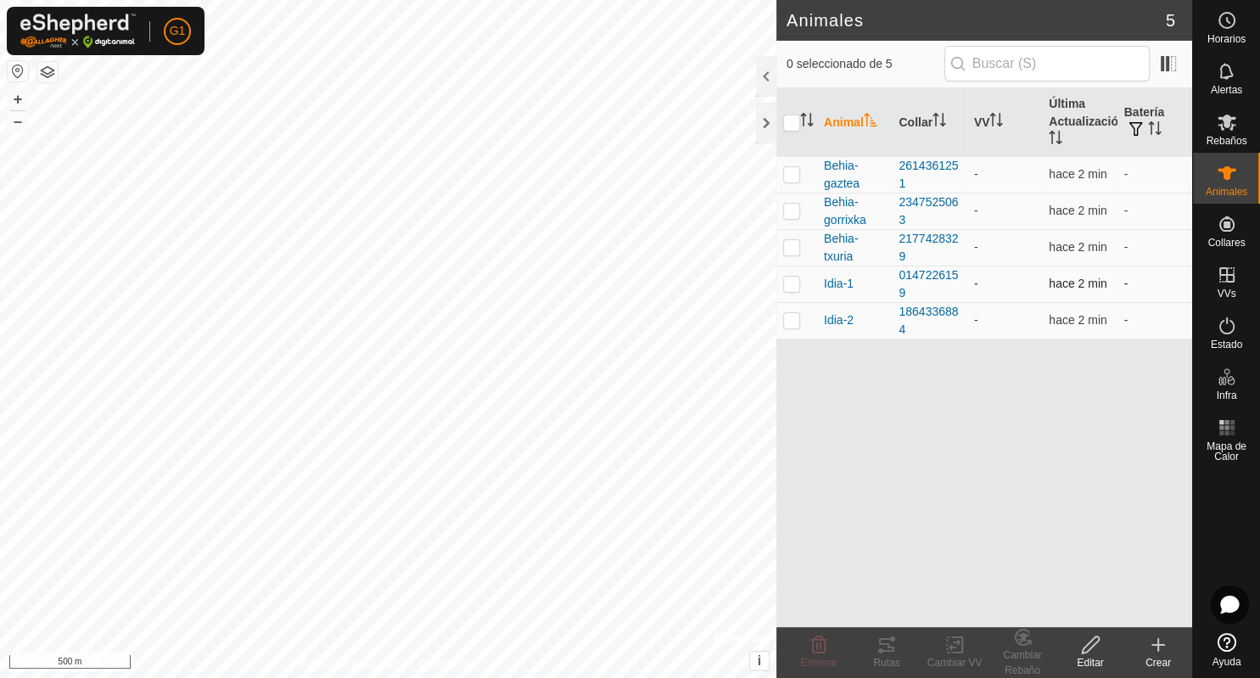
click at [1124, 283] on td "-" at bounding box center [1154, 283] width 75 height 36
click at [1124, 321] on td "-" at bounding box center [1154, 320] width 75 height 36
click at [765, 122] on div at bounding box center [766, 123] width 20 height 41
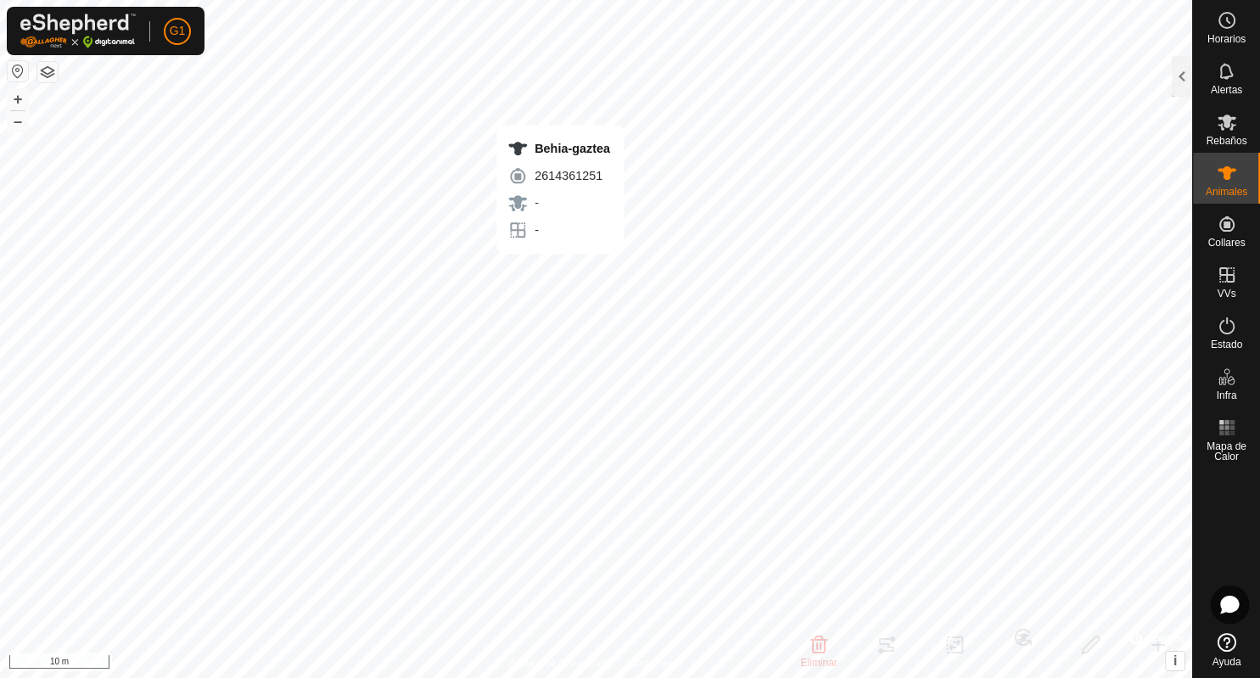
checkbox input "false"
type input "Behia-gaztea"
type input "-"
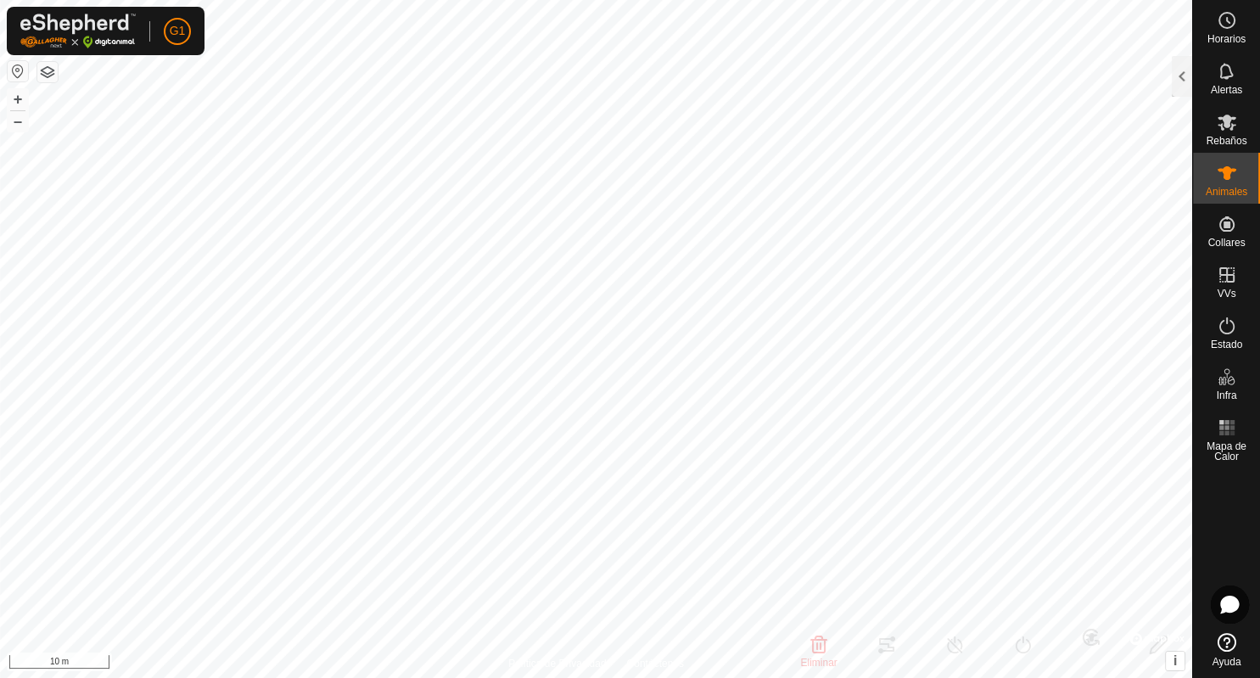
type input "-"
type input "0 kg"
type input "-"
click at [1224, 170] on icon at bounding box center [1226, 173] width 19 height 14
click at [1180, 73] on div at bounding box center [1181, 76] width 20 height 41
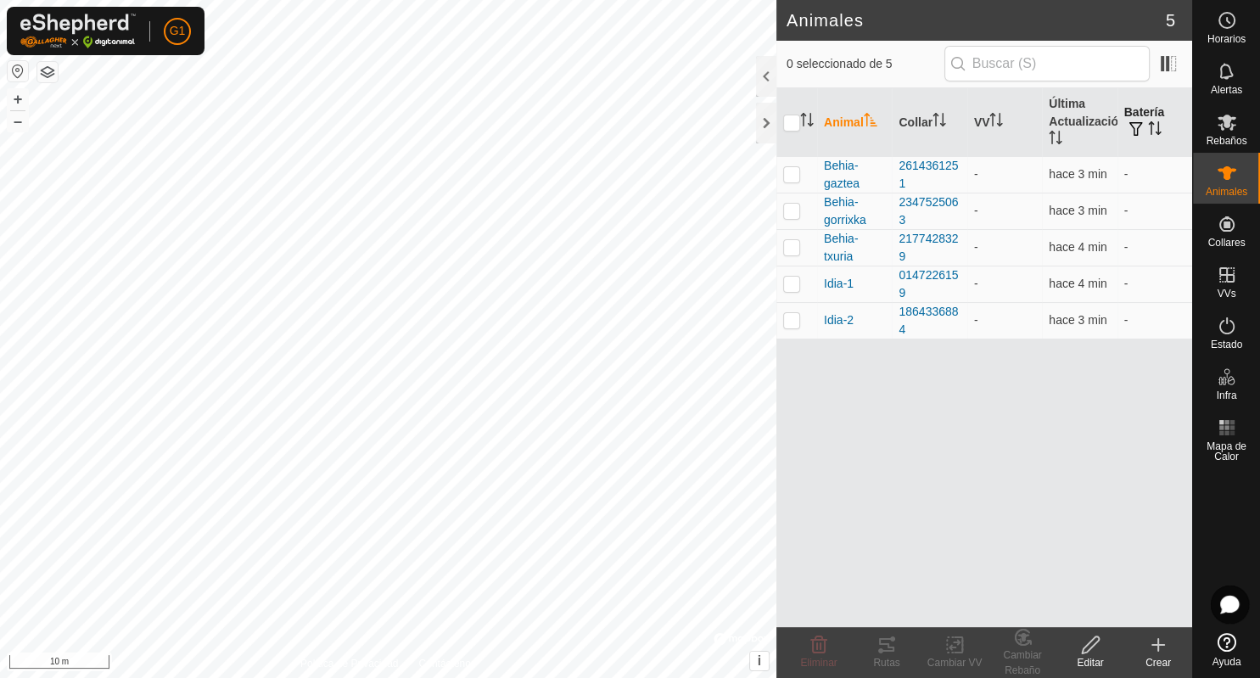
click at [1133, 125] on span "button" at bounding box center [1136, 129] width 14 height 14
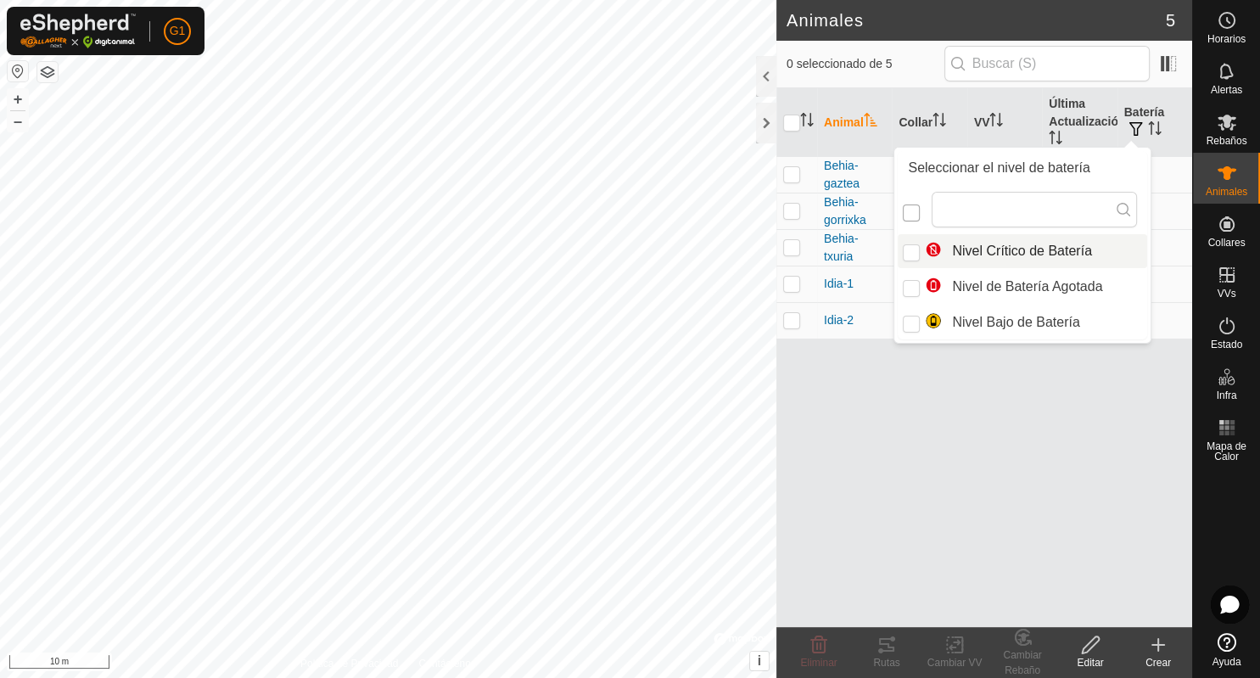
click at [912, 216] on input "checkbox" at bounding box center [911, 212] width 17 height 17
checkbox input "false"
checkbox input "true"
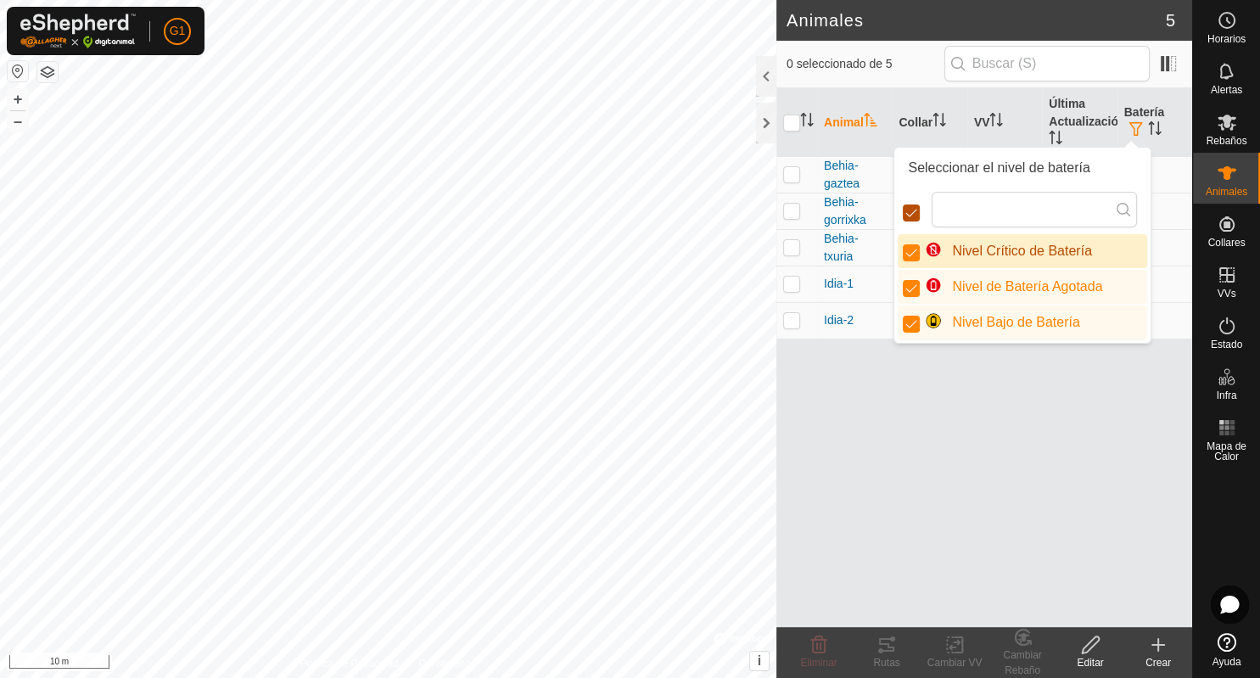
scroll to position [9, 8]
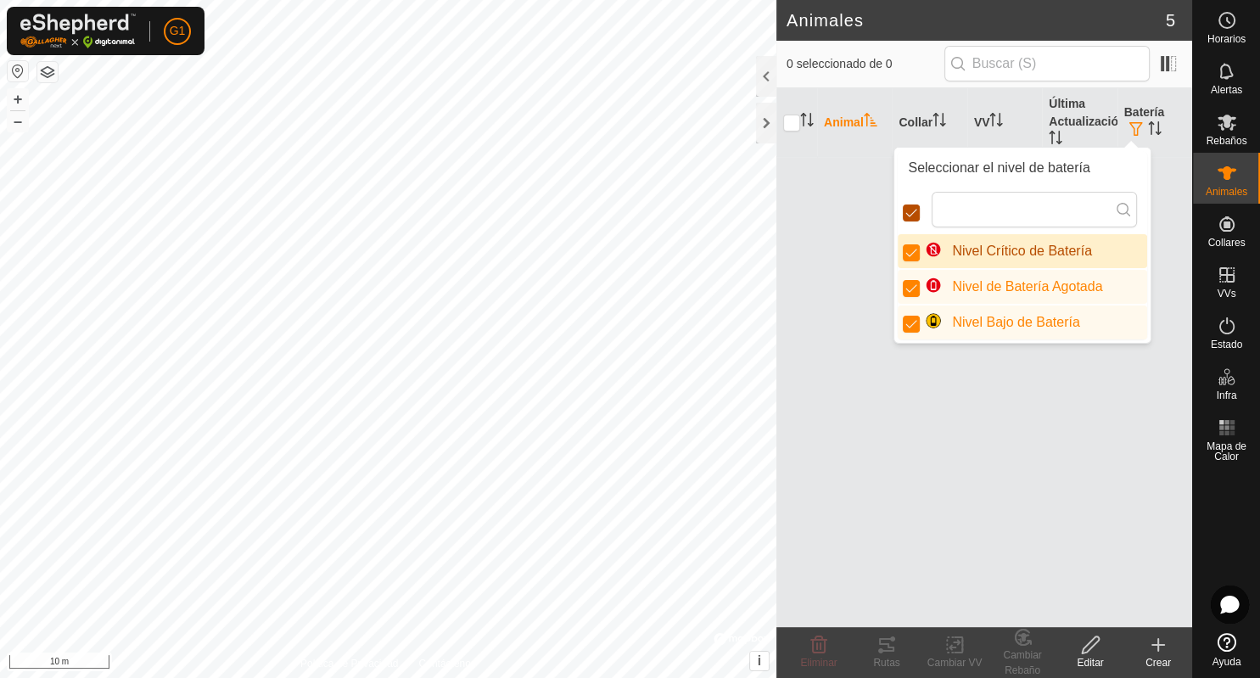
click at [912, 216] on input "checkbox" at bounding box center [911, 212] width 17 height 17
checkbox input "false"
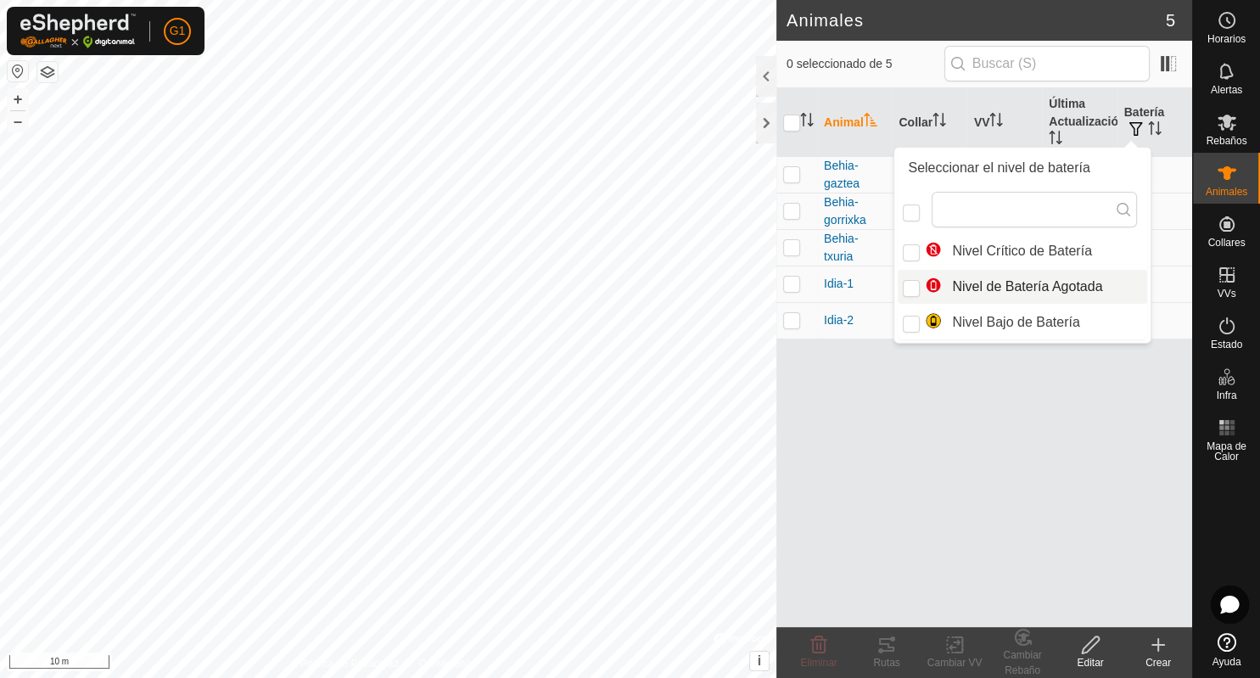
click at [1047, 399] on div "Animal Collar VV Última Actualización Batería Behia-gaztea 2614361251 - hace 3 …" at bounding box center [984, 357] width 416 height 539
